Goal: Task Accomplishment & Management: Manage account settings

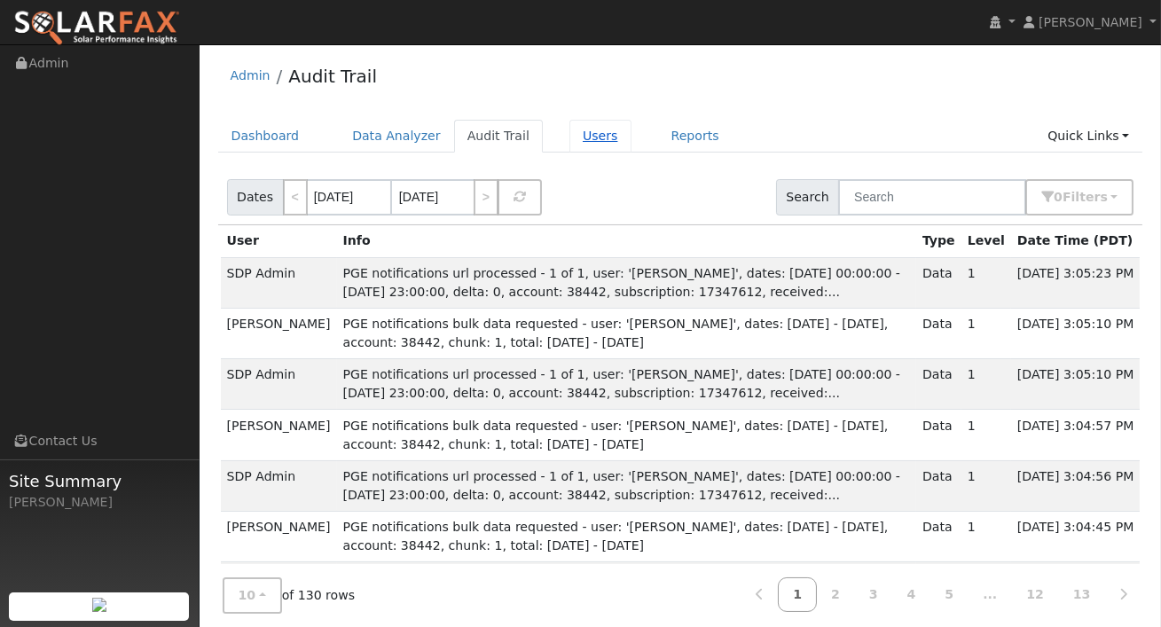
click at [585, 134] on link "Users" at bounding box center [601, 136] width 62 height 33
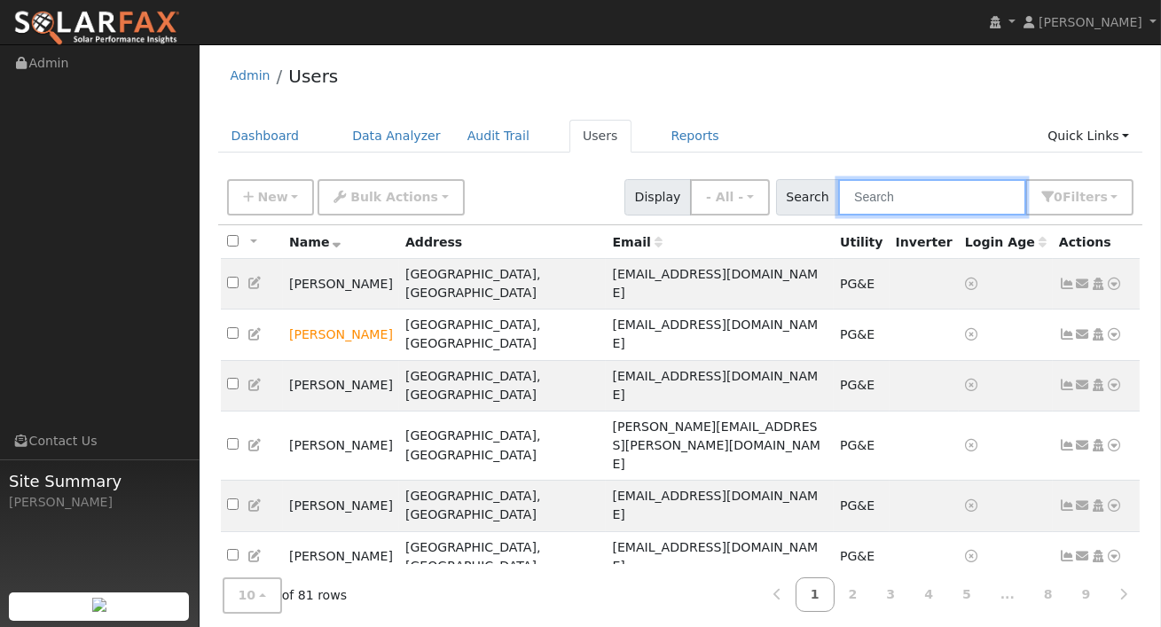
click at [891, 205] on input "text" at bounding box center [932, 197] width 188 height 36
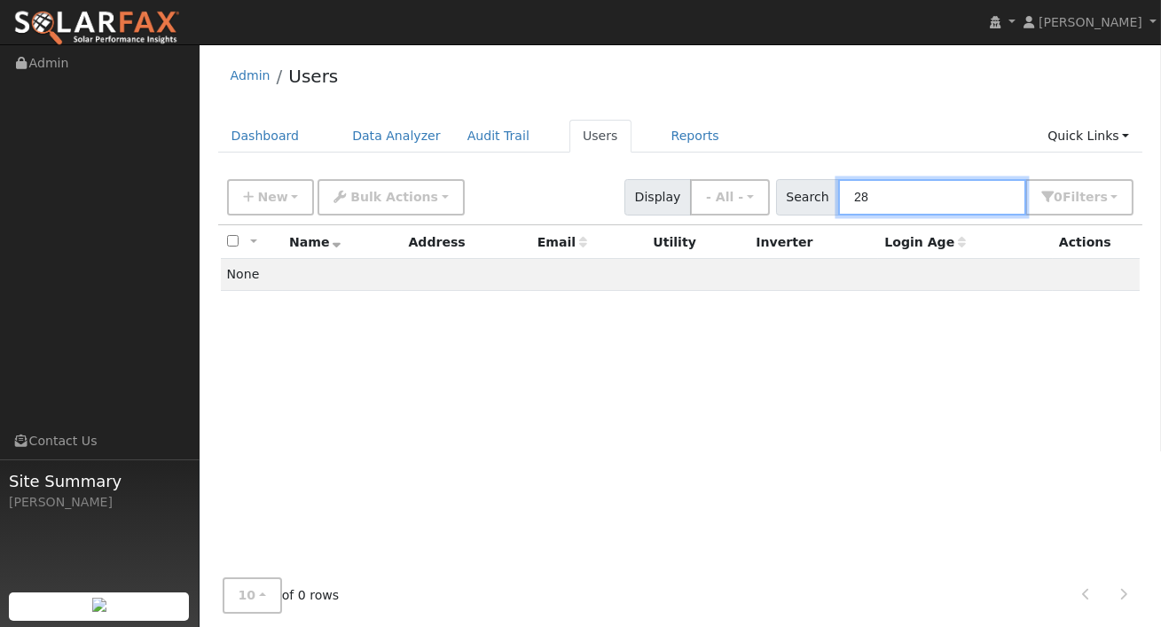
type input "2"
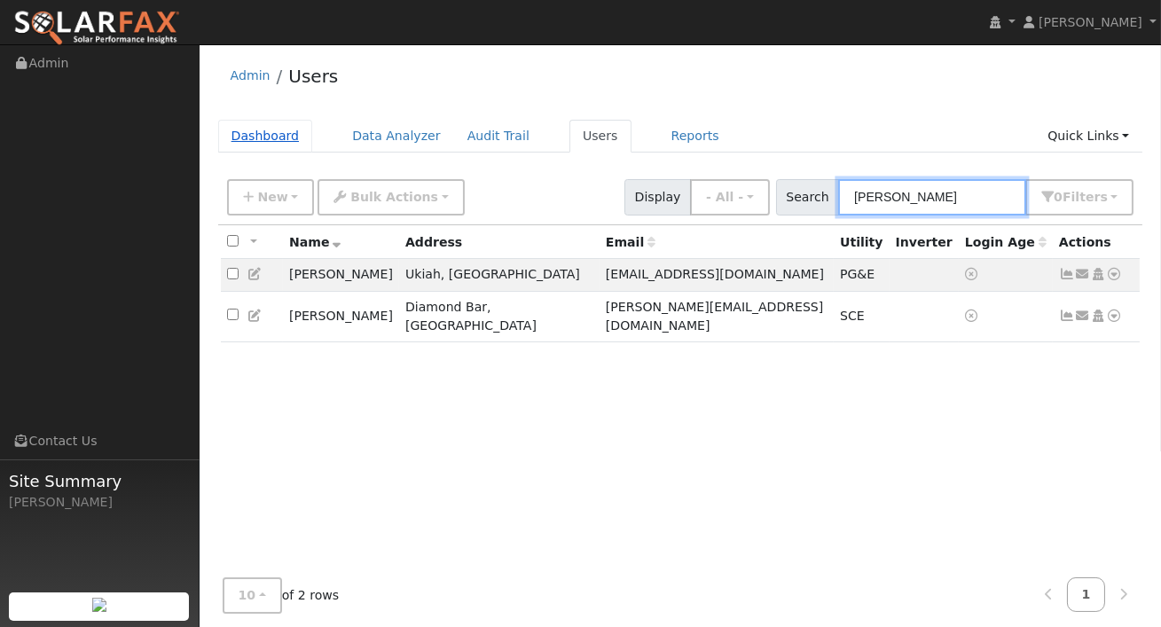
type input "[PERSON_NAME]"
click at [273, 131] on link "Dashboard" at bounding box center [265, 136] width 95 height 33
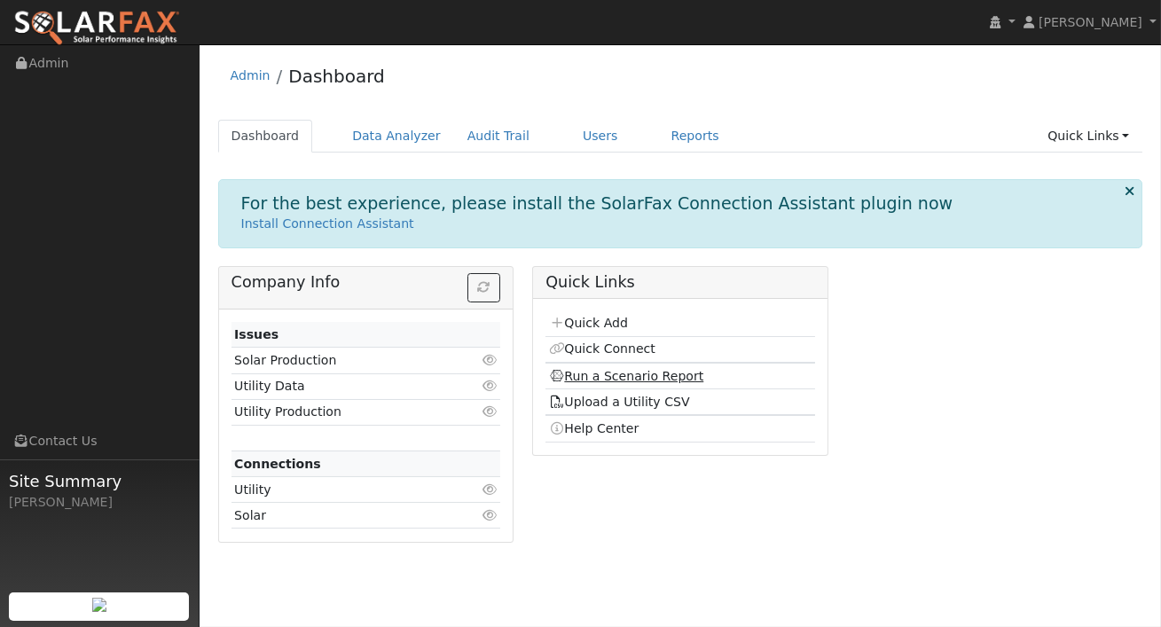
click at [613, 377] on link "Run a Scenario Report" at bounding box center [626, 376] width 155 height 14
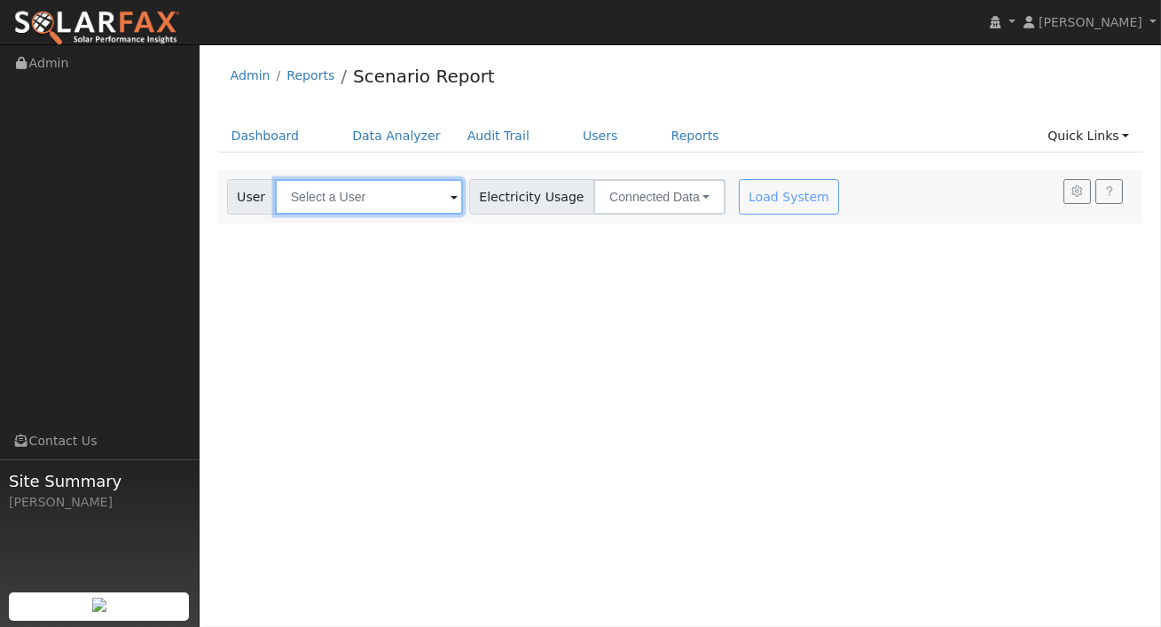
click at [421, 191] on input "text" at bounding box center [369, 196] width 188 height 35
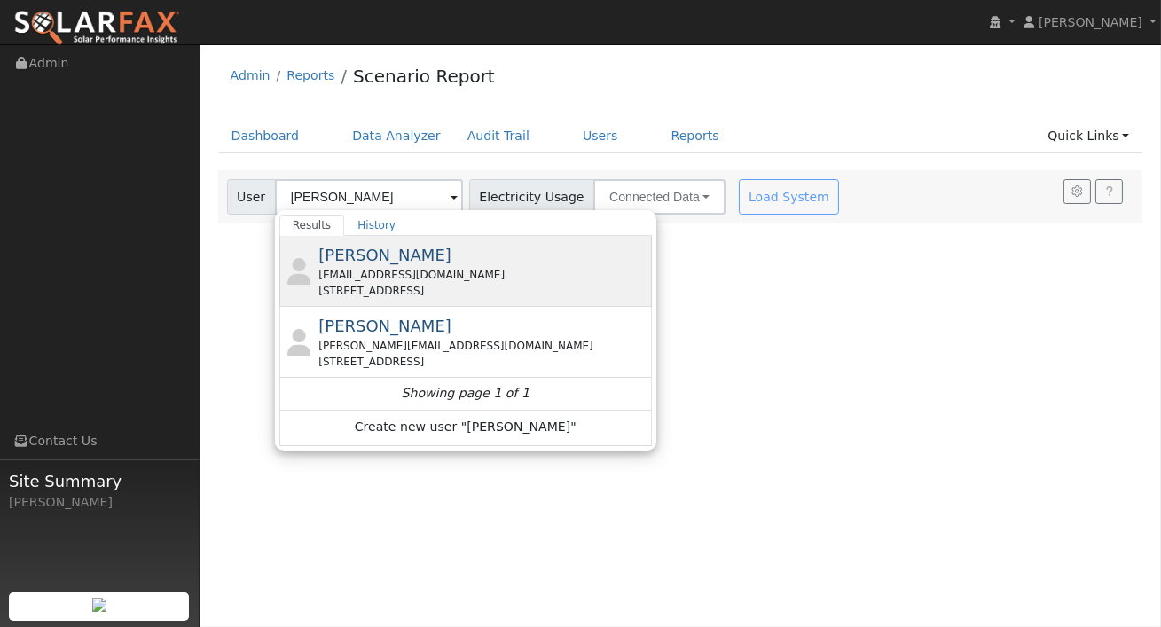
click at [395, 259] on span "[PERSON_NAME]" at bounding box center [385, 255] width 133 height 19
type input "[PERSON_NAME]"
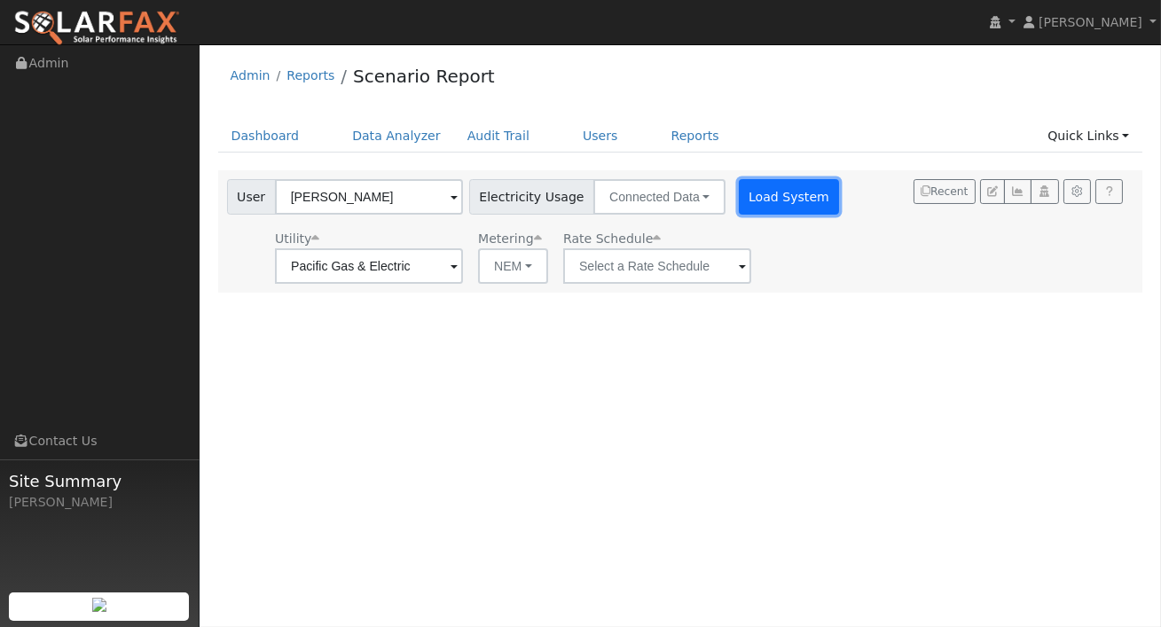
click at [751, 208] on button "Load System" at bounding box center [789, 196] width 101 height 35
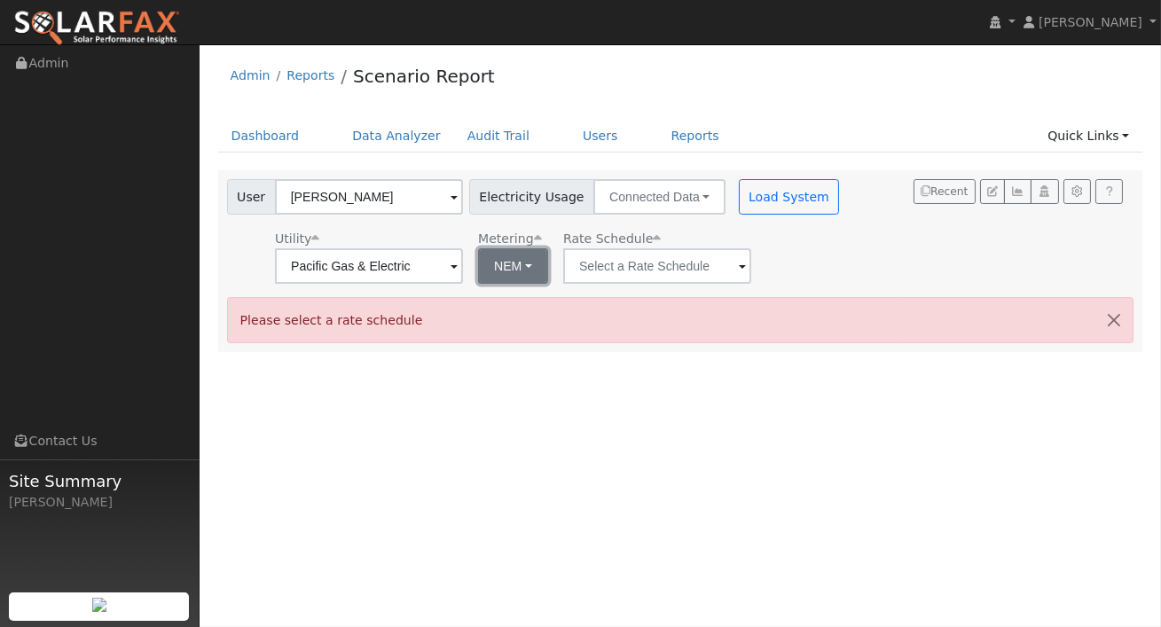
click at [513, 256] on button "NEM" at bounding box center [513, 265] width 70 height 35
click at [508, 321] on link "NBT" at bounding box center [519, 331] width 123 height 25
type input "E-ELEC"
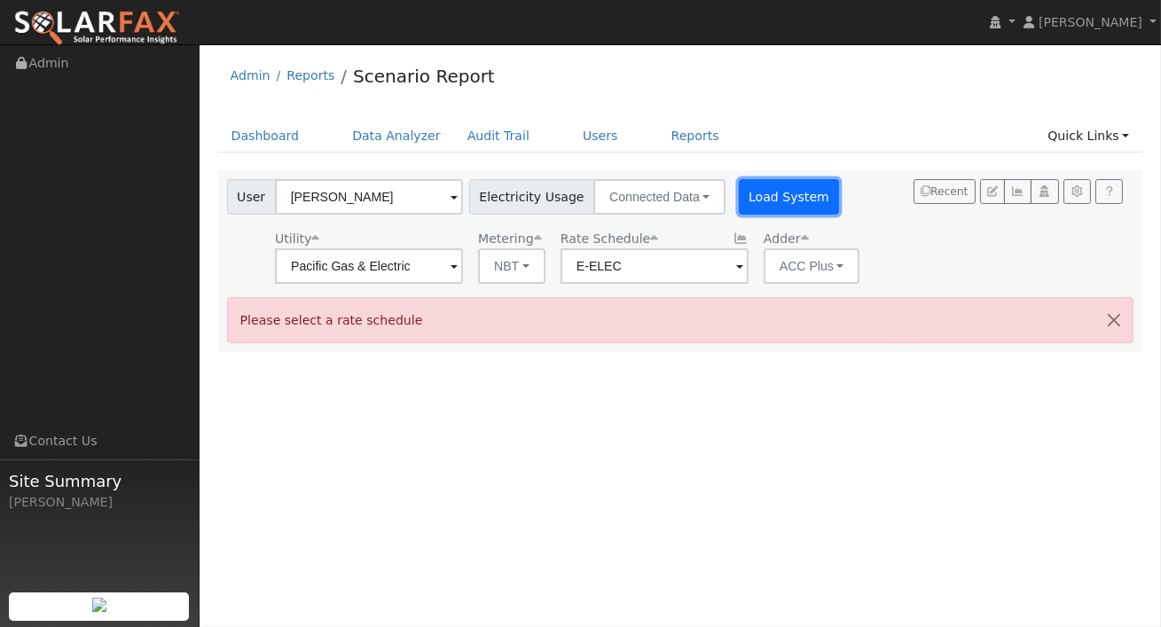
click at [739, 192] on button "Load System" at bounding box center [789, 196] width 101 height 35
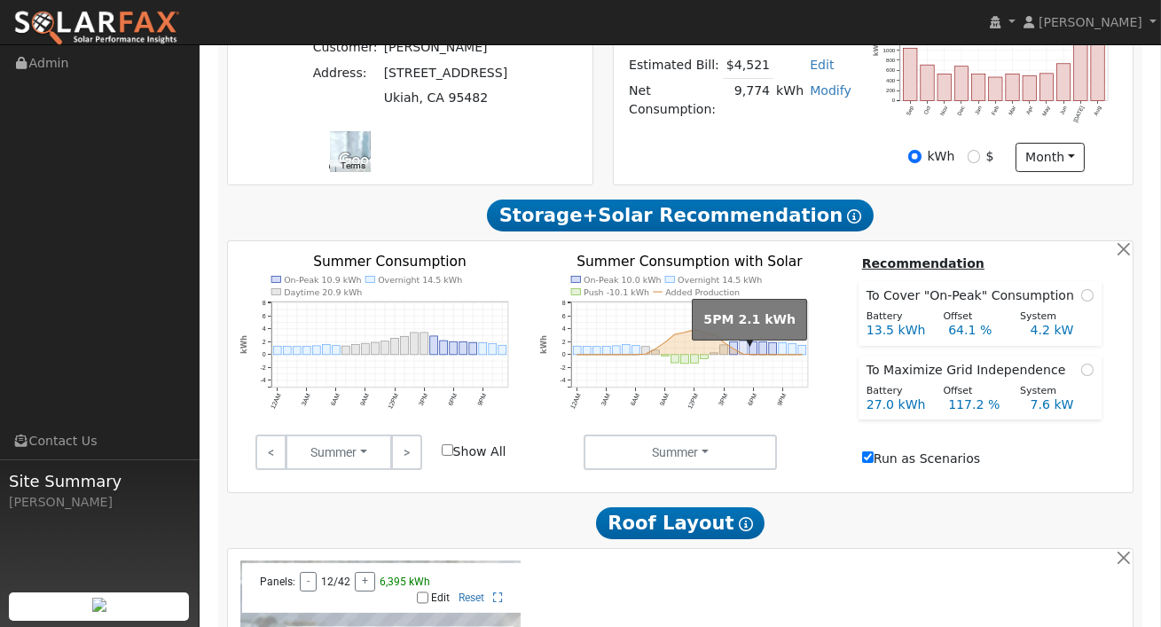
scroll to position [470, 0]
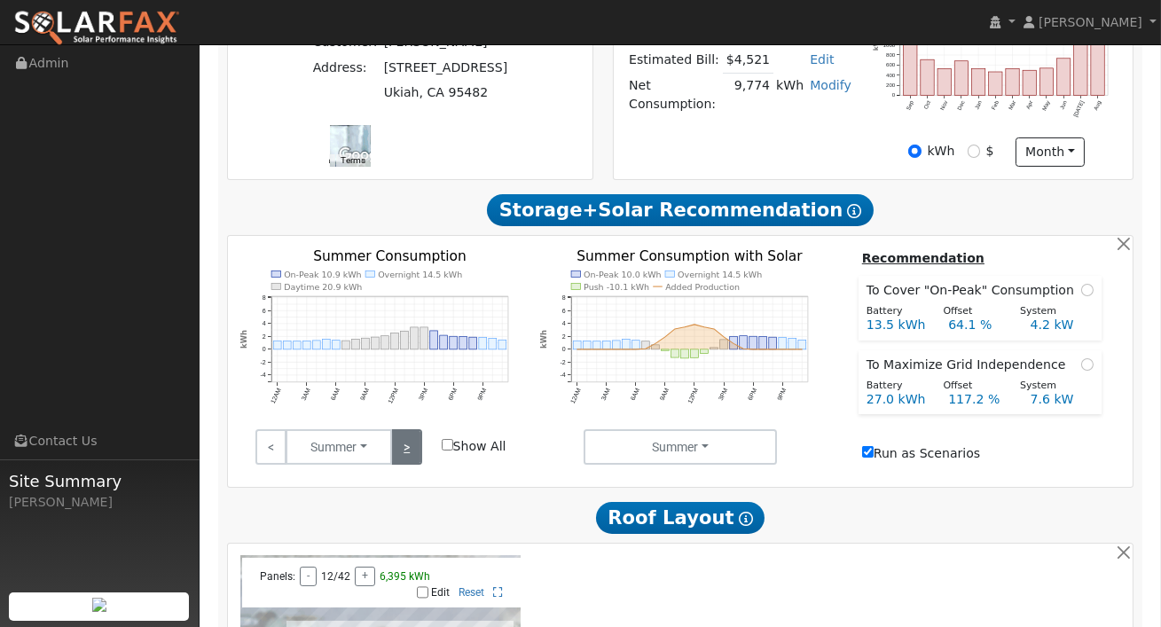
click at [409, 450] on link ">" at bounding box center [406, 446] width 31 height 35
click at [409, 451] on link ">" at bounding box center [406, 446] width 31 height 35
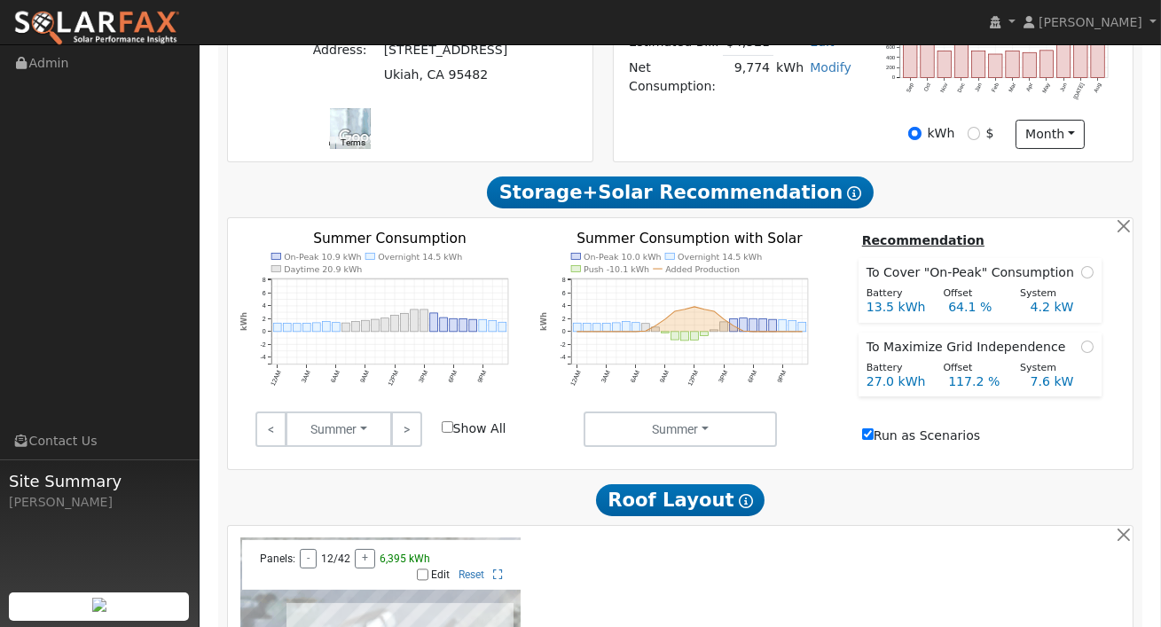
scroll to position [488, 0]
click at [413, 440] on link ">" at bounding box center [406, 429] width 31 height 35
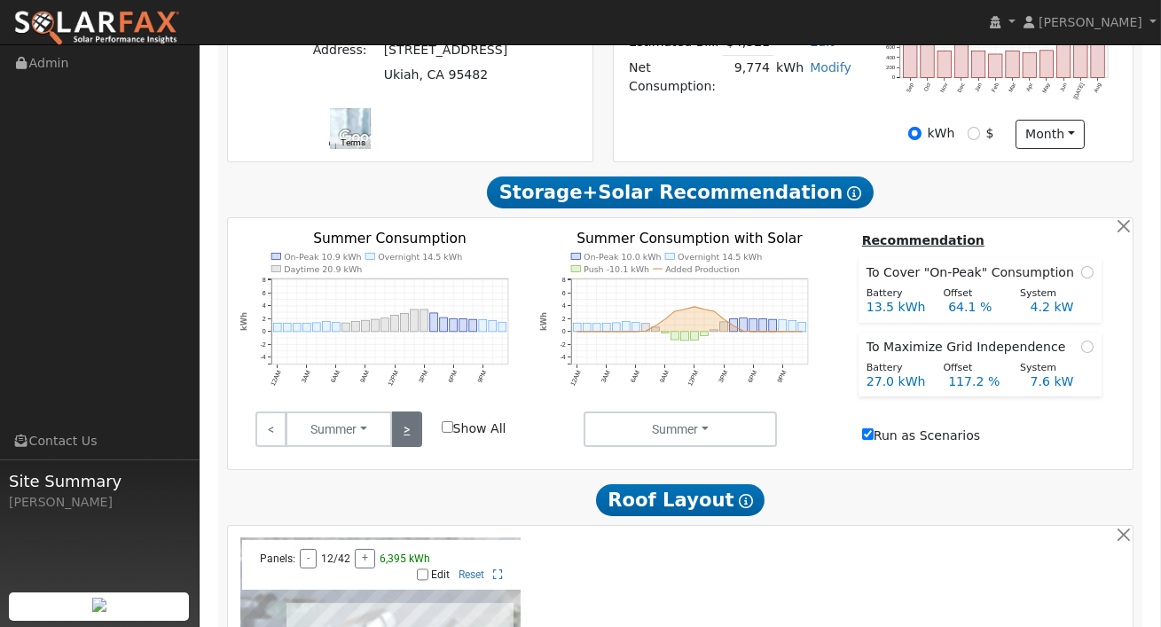
click at [413, 440] on link ">" at bounding box center [406, 429] width 31 height 35
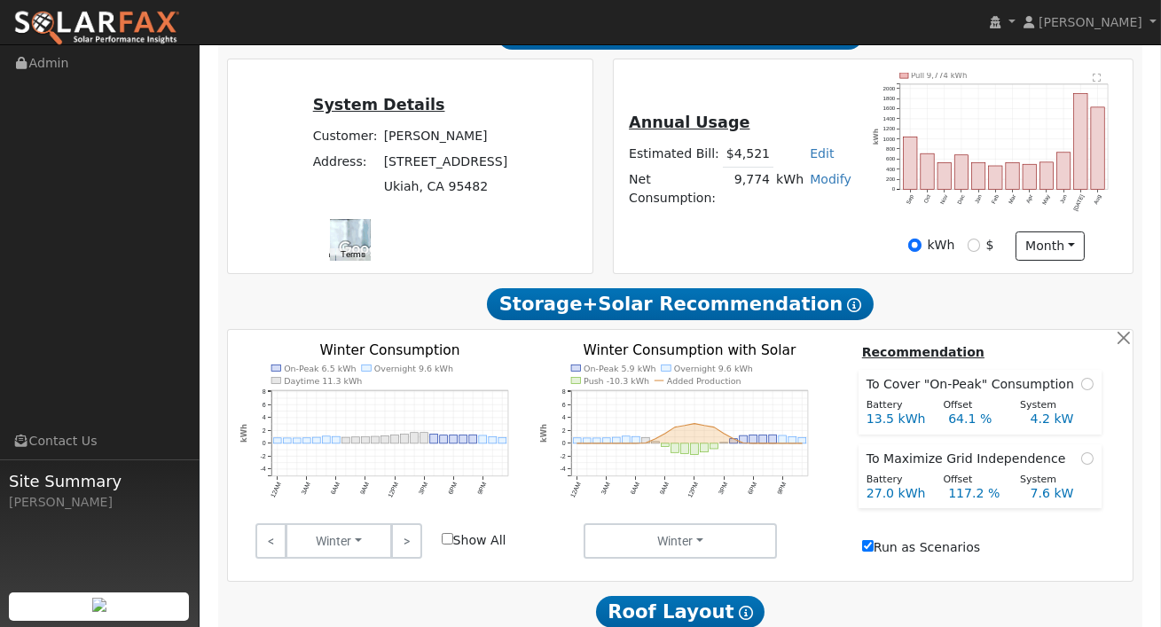
scroll to position [366, 0]
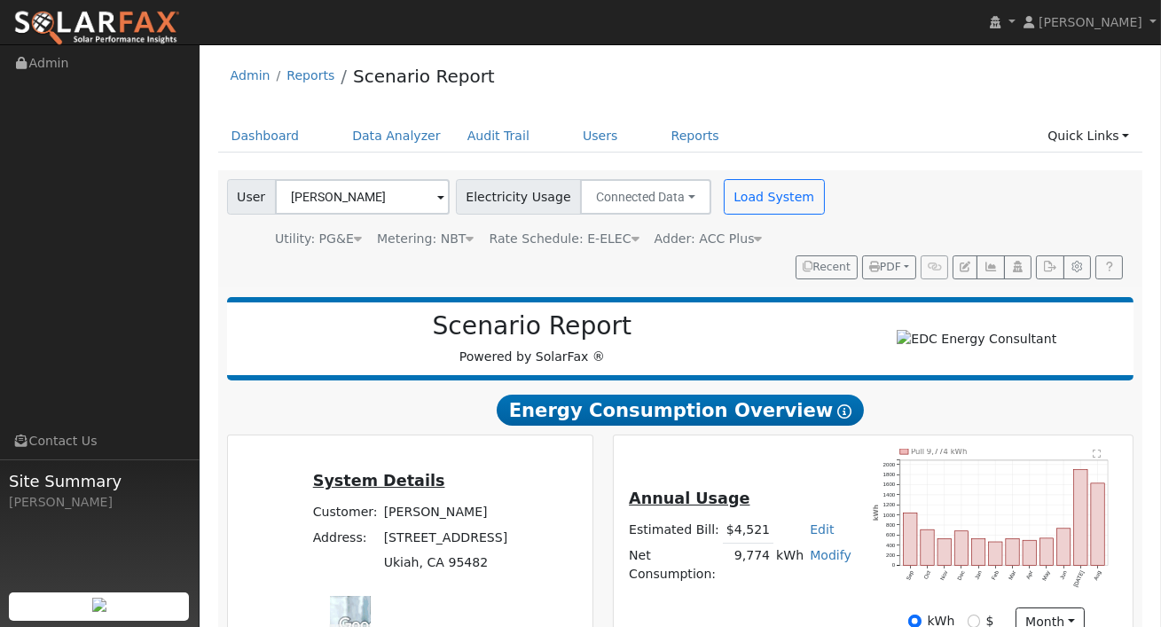
click at [126, 12] on img at bounding box center [96, 28] width 167 height 37
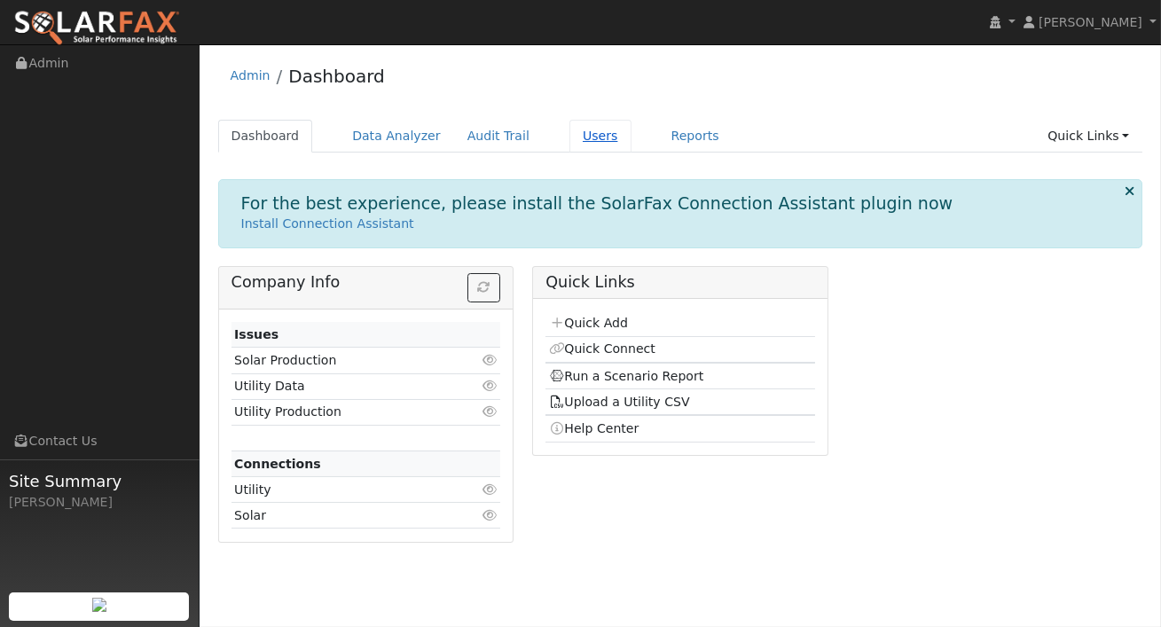
click at [588, 138] on link "Users" at bounding box center [601, 136] width 62 height 33
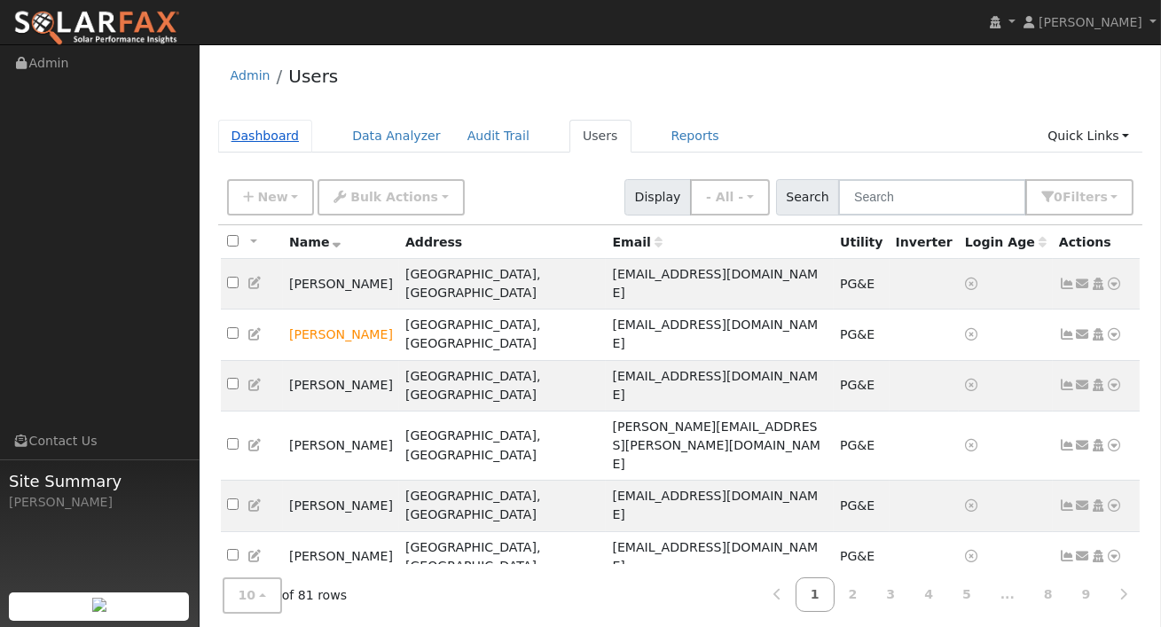
click at [280, 135] on link "Dashboard" at bounding box center [265, 136] width 95 height 33
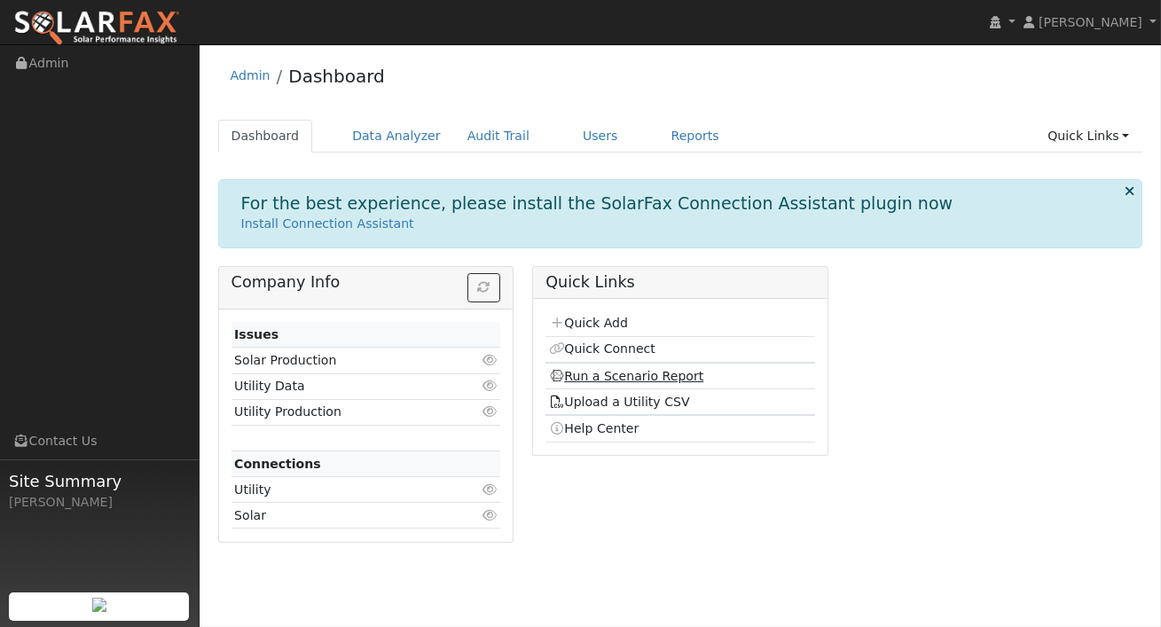
click at [625, 375] on link "Run a Scenario Report" at bounding box center [626, 376] width 155 height 14
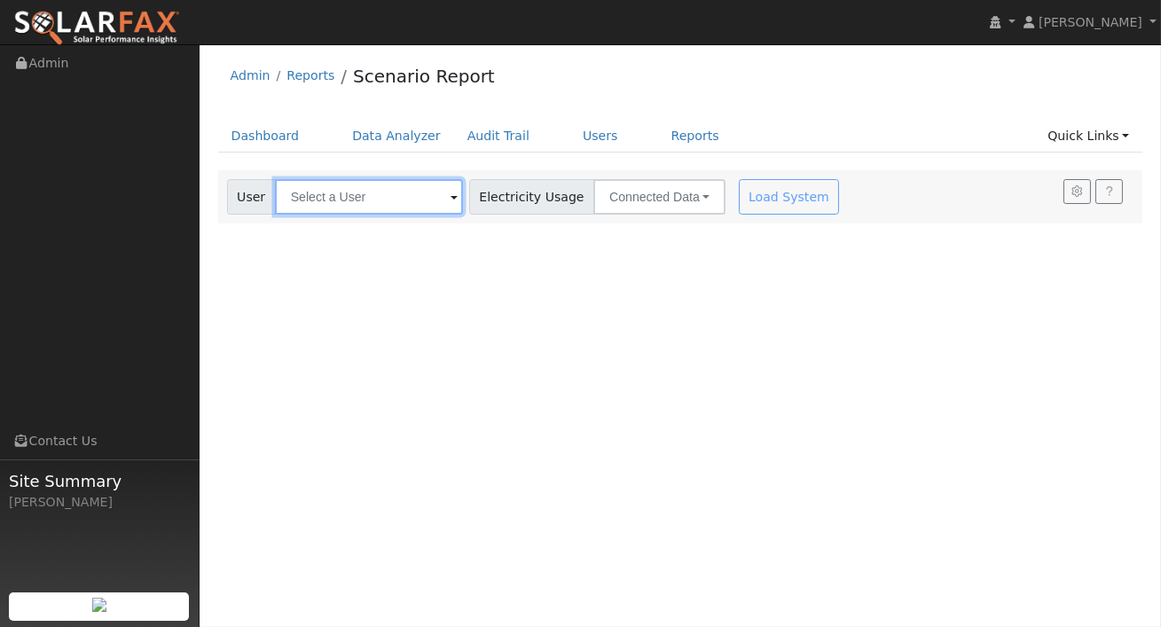
click at [398, 210] on input "text" at bounding box center [369, 196] width 188 height 35
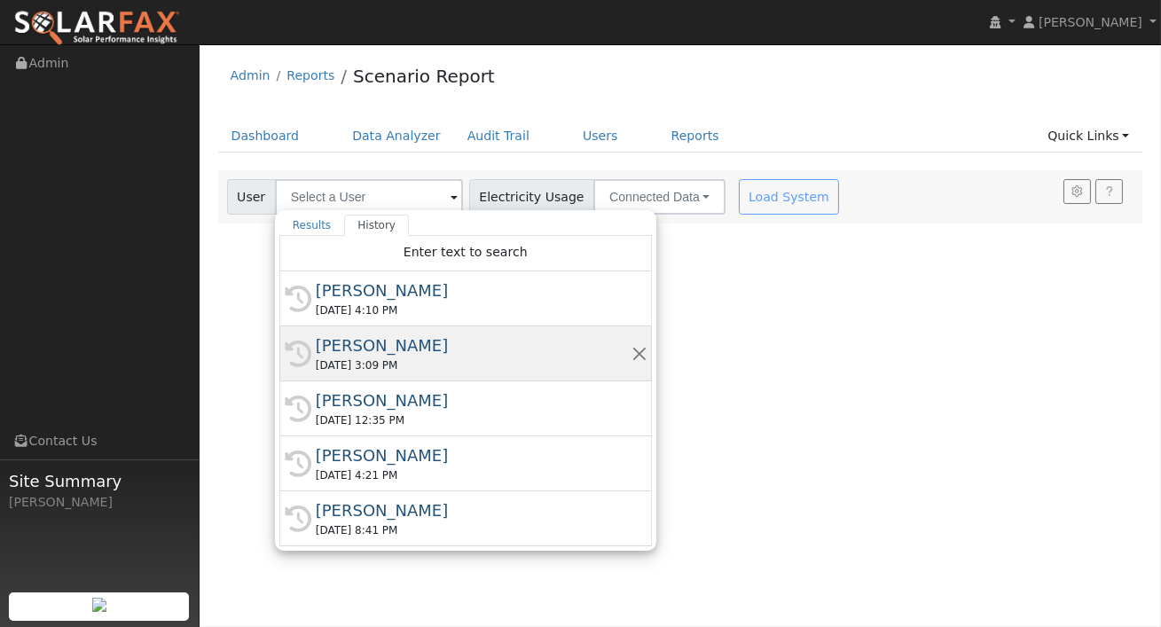
click at [393, 360] on div "09/29/2025 3:09 PM" at bounding box center [474, 366] width 316 height 16
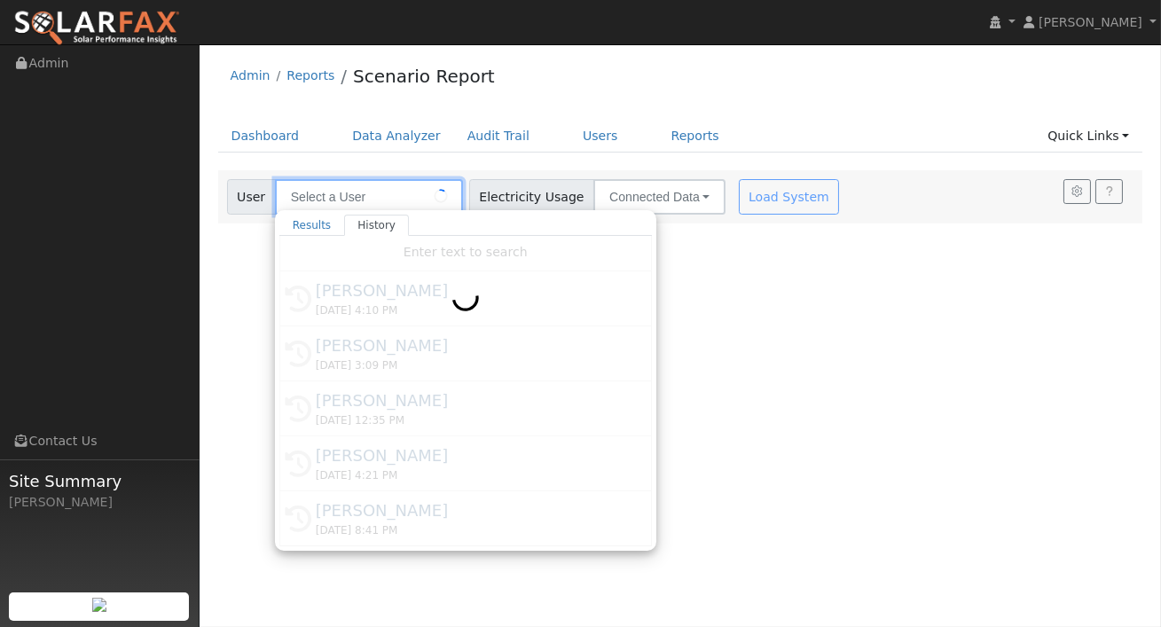
type input "Rosario Robledo"
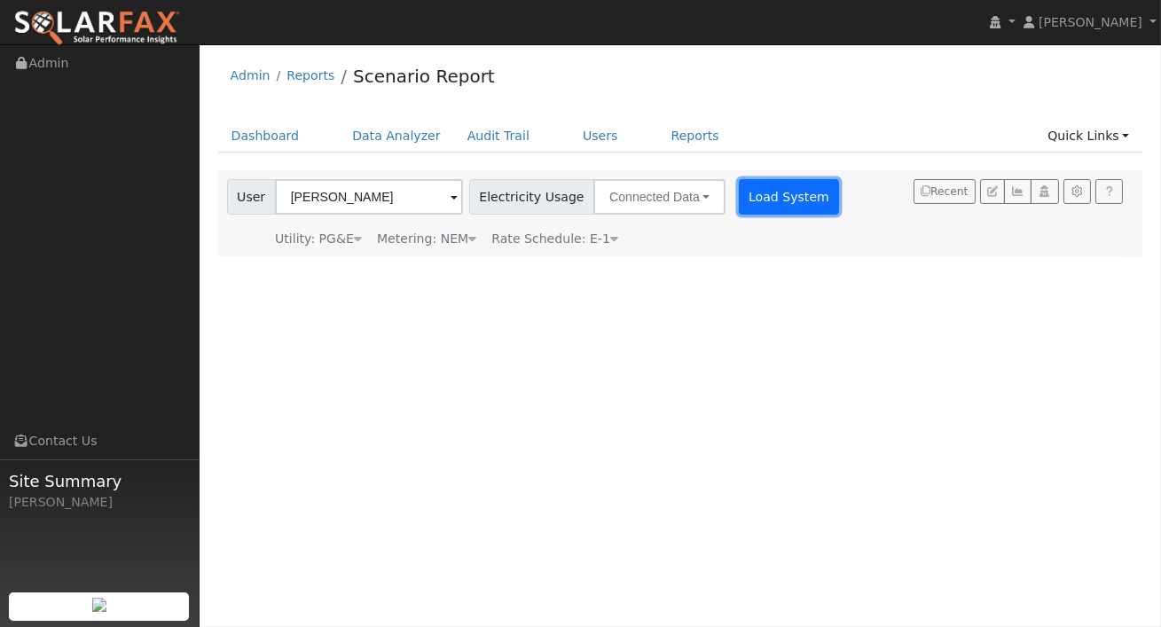
click at [754, 202] on button "Load System" at bounding box center [789, 196] width 101 height 35
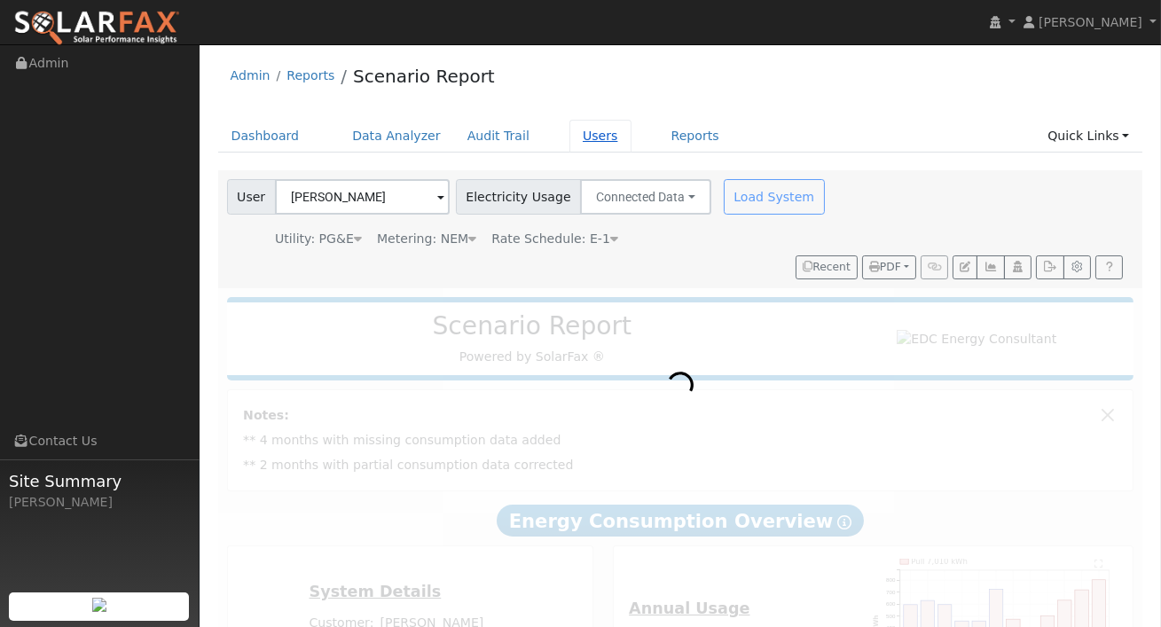
click at [590, 138] on link "Users" at bounding box center [601, 136] width 62 height 33
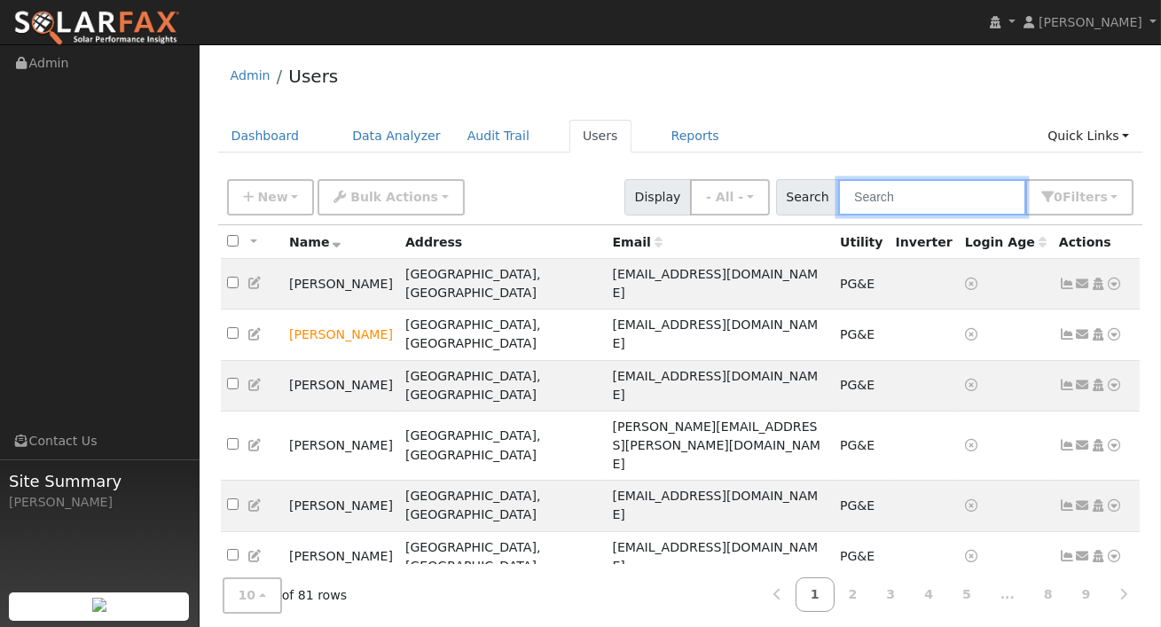
click at [910, 198] on input "text" at bounding box center [932, 197] width 188 height 36
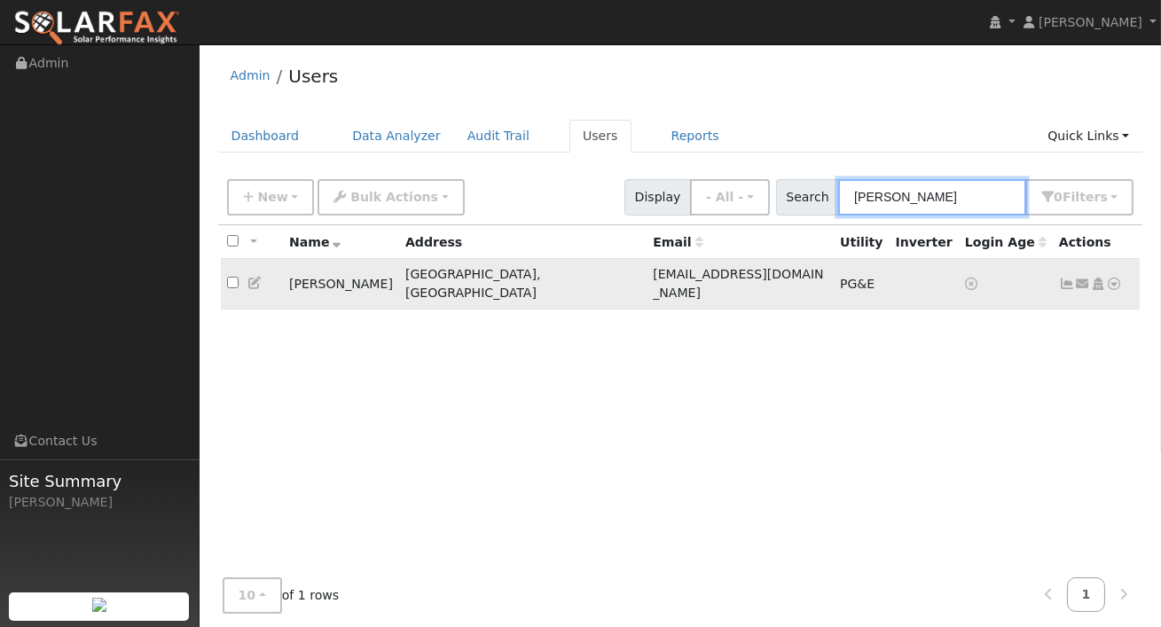
type input "rosario"
click at [750, 273] on td "Franciscoruiz14225@gmail.com" at bounding box center [740, 284] width 187 height 51
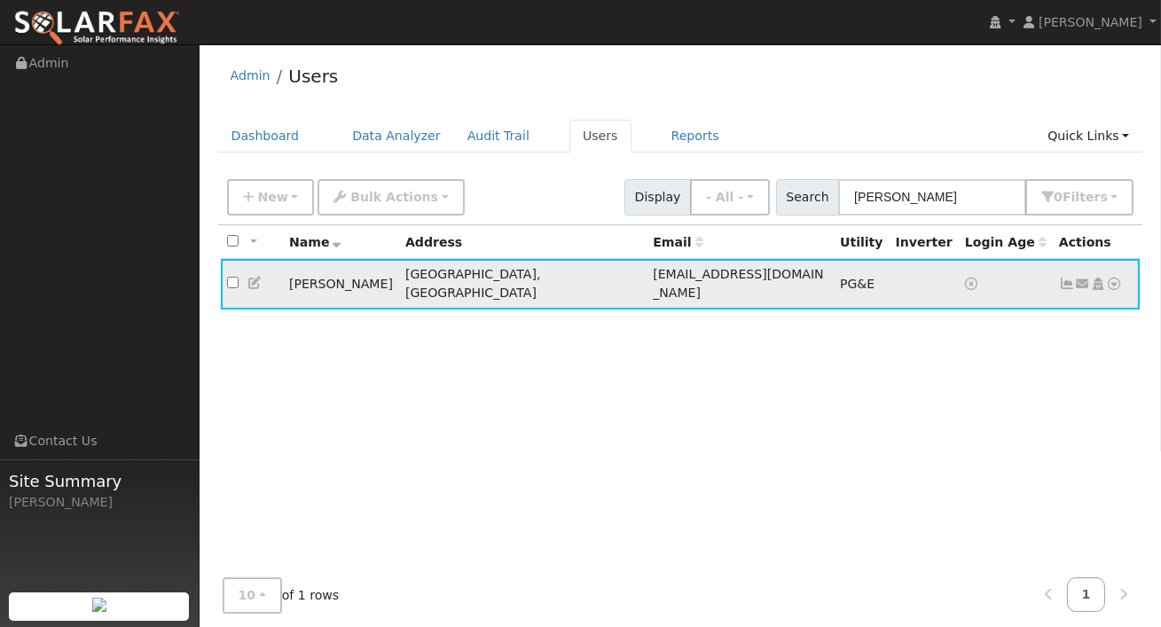
click at [1116, 278] on icon at bounding box center [1115, 284] width 16 height 12
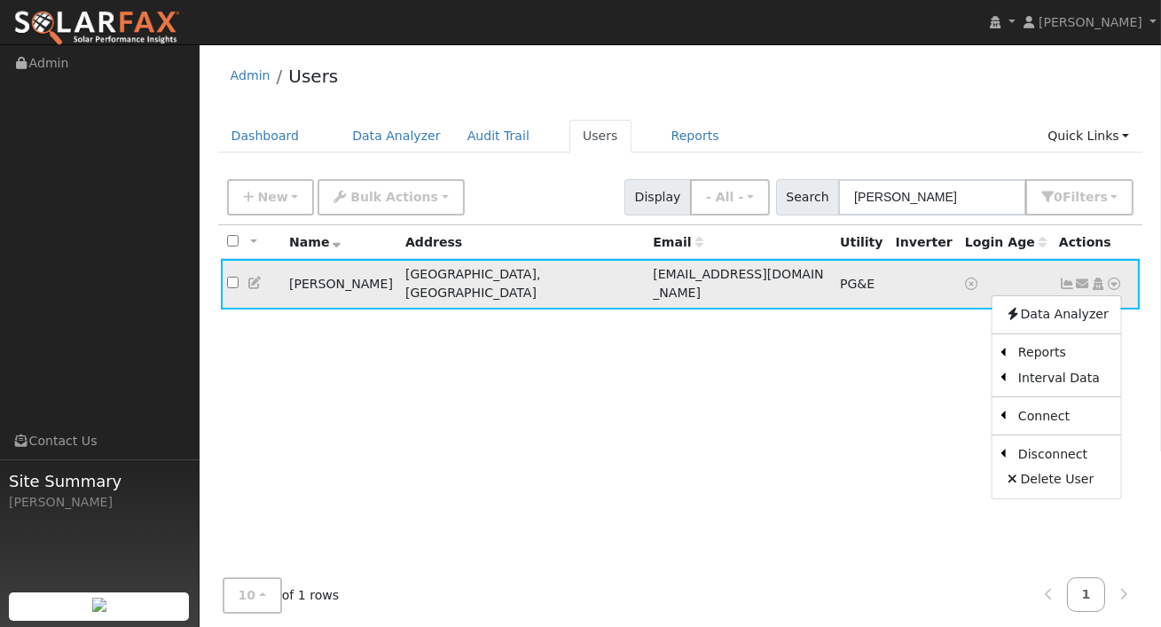
click at [315, 274] on td "Rosario Robledo" at bounding box center [341, 284] width 116 height 51
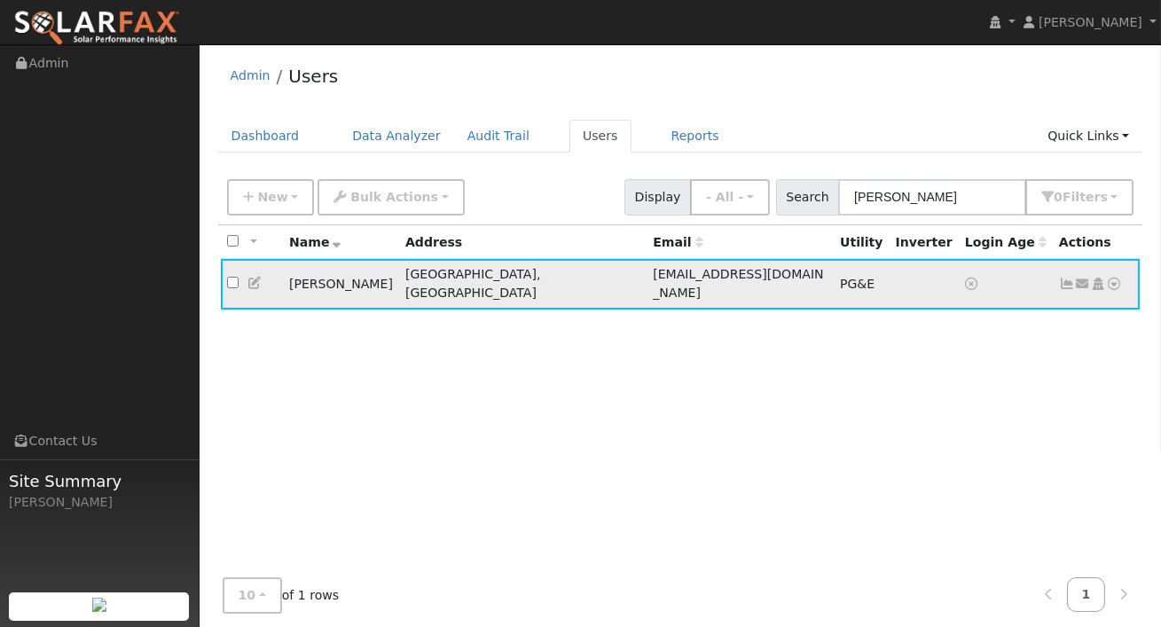
click at [1104, 278] on icon at bounding box center [1098, 284] width 16 height 12
